Goal: Check status: Check status

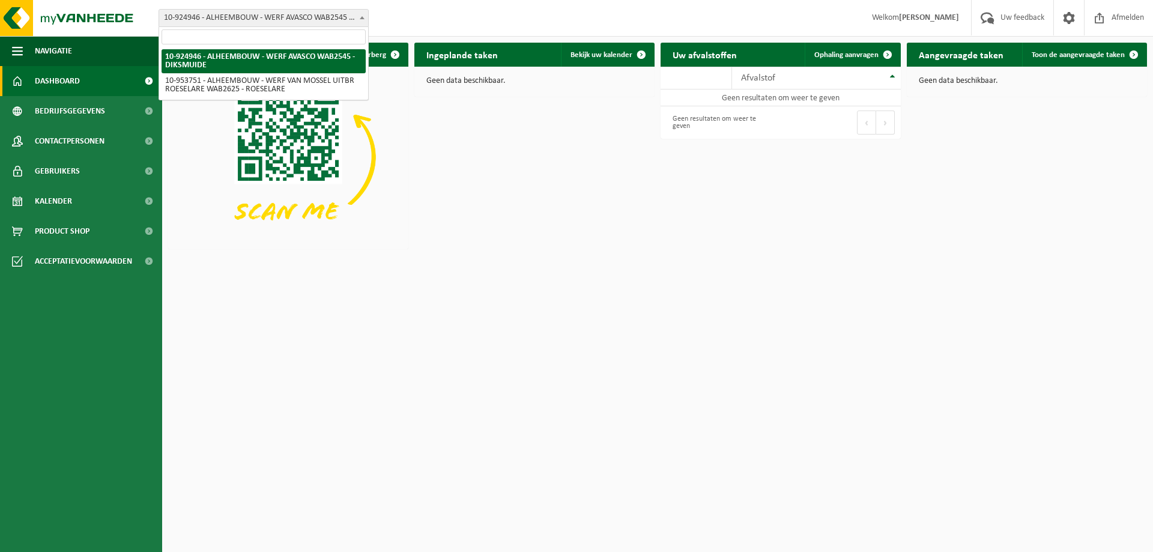
click at [226, 24] on span "10-924946 - ALHEEMBOUW - WERF AVASCO WAB2545 - DIKSMUIDE" at bounding box center [263, 18] width 209 height 17
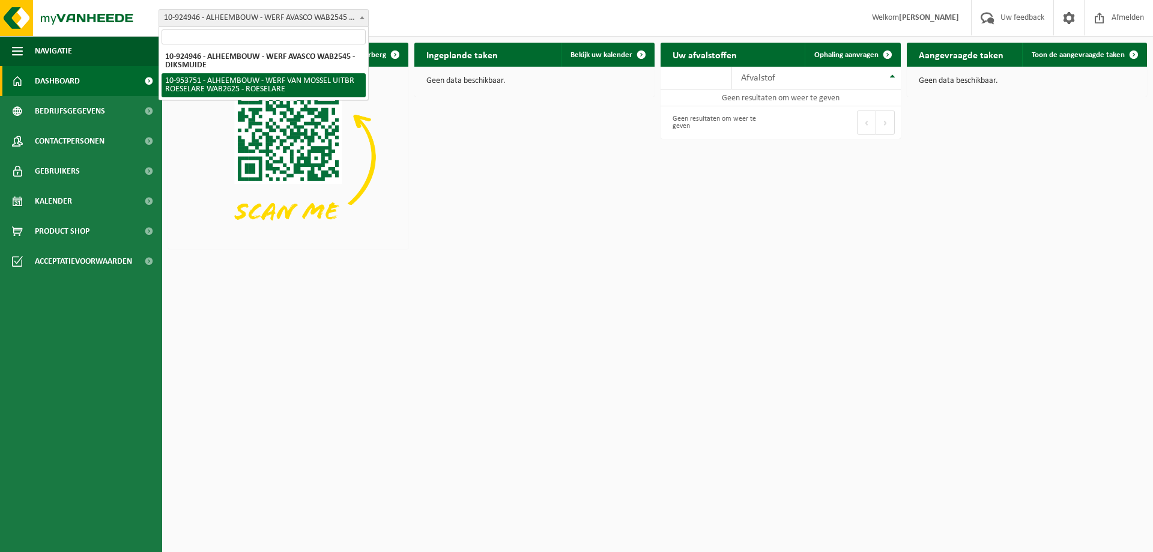
select select "143626"
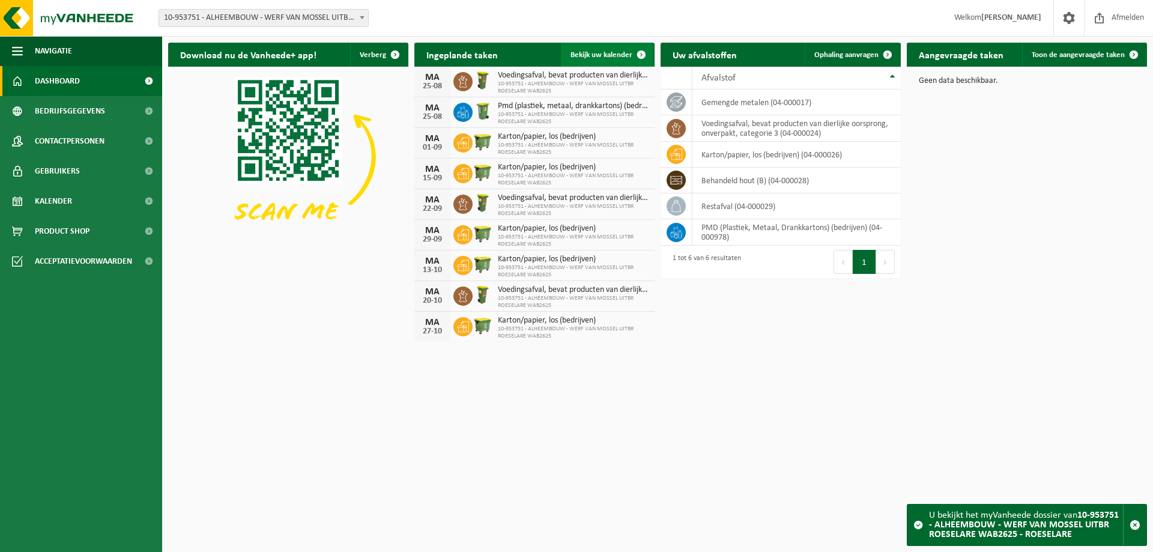
click at [598, 56] on span "Bekijk uw kalender" at bounding box center [602, 55] width 62 height 8
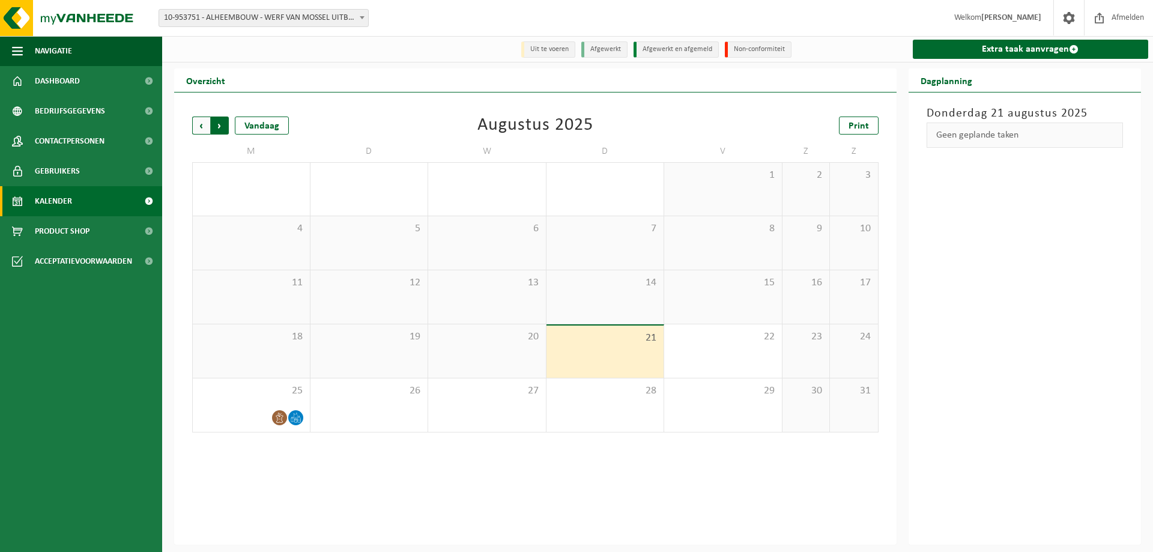
click at [196, 125] on span "Vorige" at bounding box center [201, 126] width 18 height 18
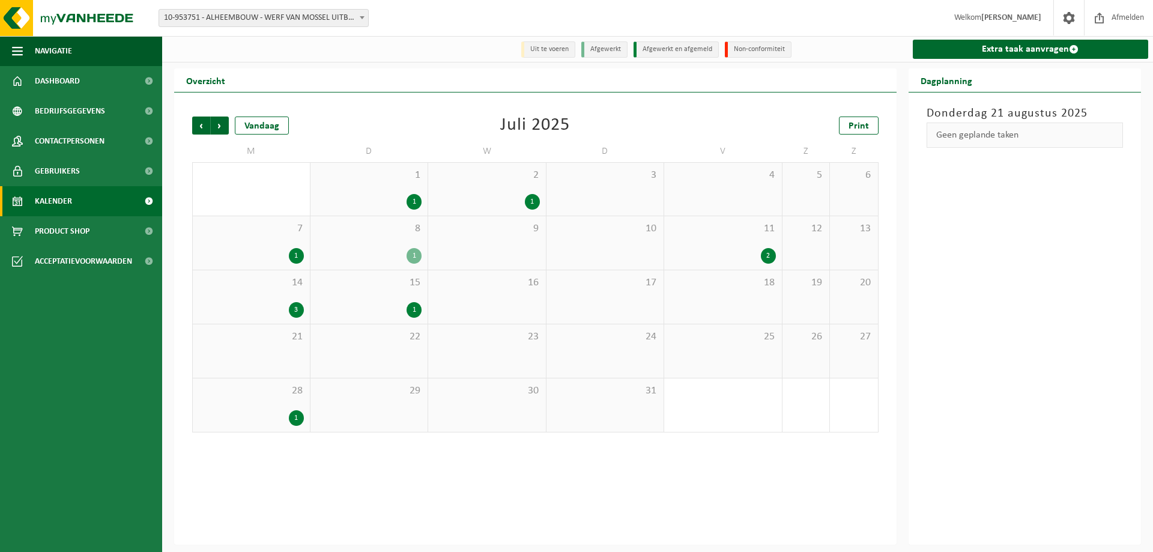
click at [413, 263] on div "1" at bounding box center [414, 256] width 15 height 16
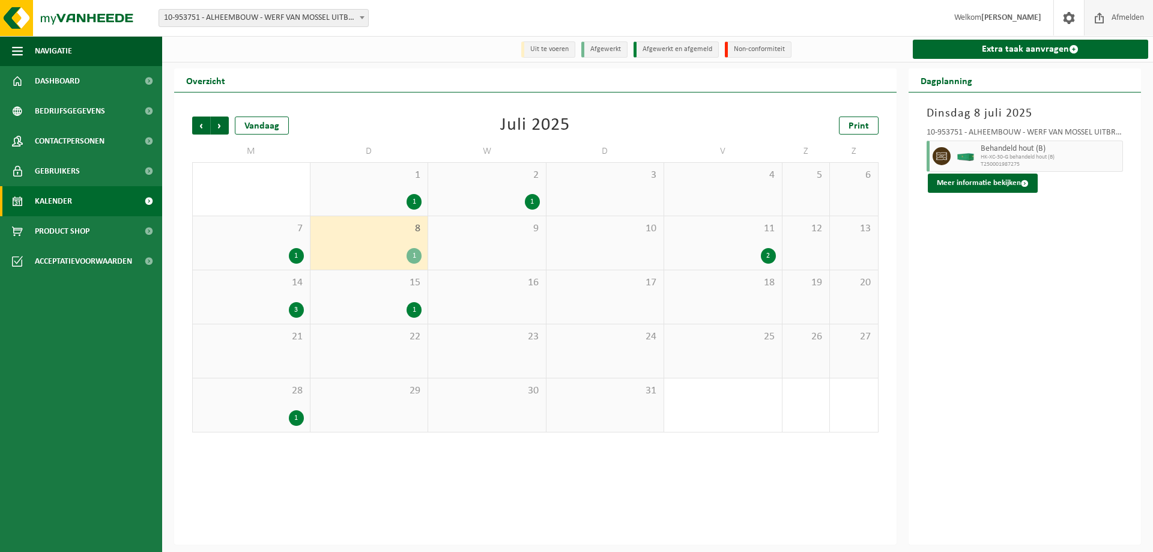
click at [1109, 13] on span "Afmelden" at bounding box center [1128, 17] width 38 height 35
